Goal: Find specific page/section: Find specific page/section

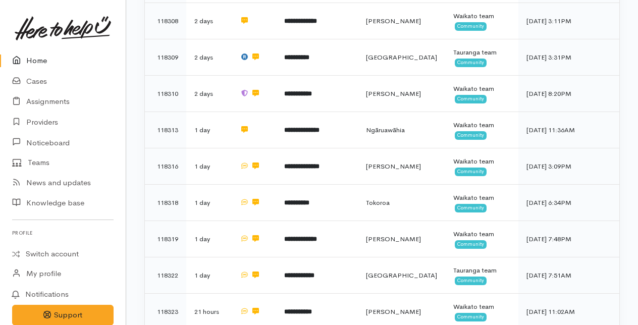
scroll to position [329, 0]
click at [41, 122] on link "Providers" at bounding box center [63, 122] width 126 height 21
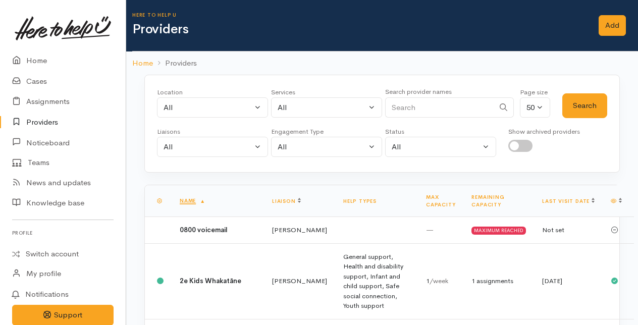
click at [438, 111] on input "Search" at bounding box center [439, 107] width 109 height 21
click at [585, 107] on button "Search" at bounding box center [584, 105] width 45 height 25
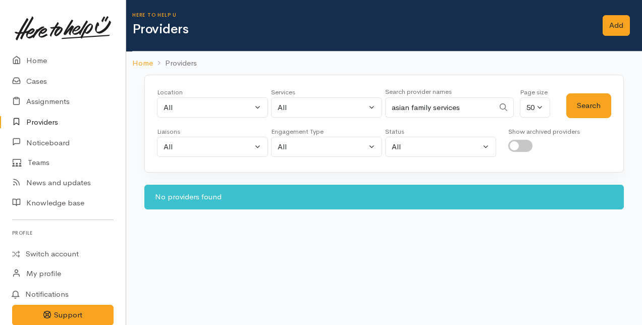
click at [474, 109] on input "asian family services" at bounding box center [439, 107] width 109 height 21
click at [589, 107] on button "Search" at bounding box center [588, 105] width 45 height 25
drag, startPoint x: 406, startPoint y: 108, endPoint x: 388, endPoint y: 101, distance: 19.6
click at [388, 101] on input "asian" at bounding box center [439, 107] width 109 height 21
type input "n"
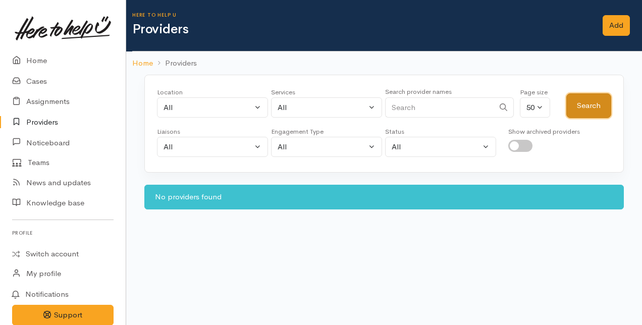
click at [595, 103] on button "Search" at bounding box center [588, 105] width 45 height 25
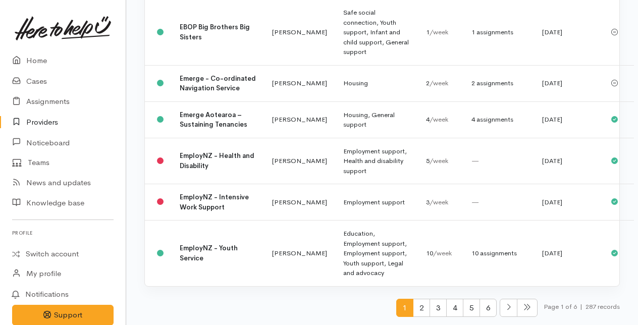
scroll to position [2712, 0]
click at [425, 311] on span "2" at bounding box center [421, 308] width 17 height 19
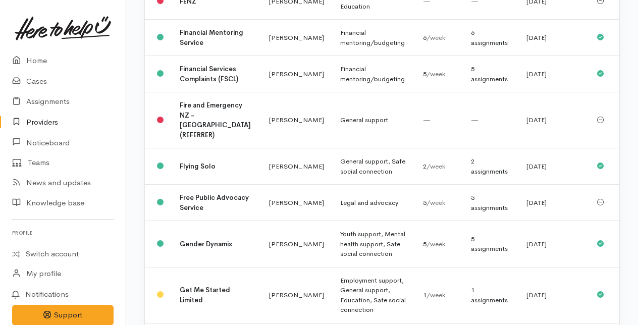
scroll to position [0, 0]
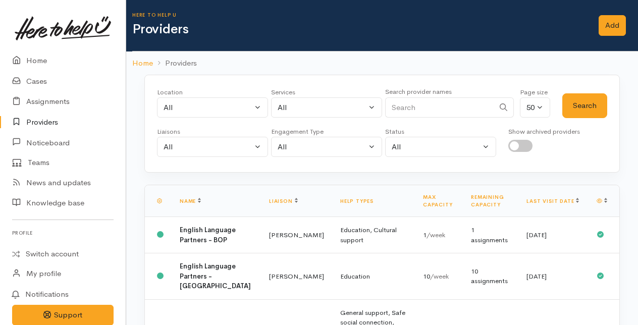
click at [424, 109] on input "Search" at bounding box center [439, 107] width 109 height 21
type input "h"
